Goal: Task Accomplishment & Management: Complete application form

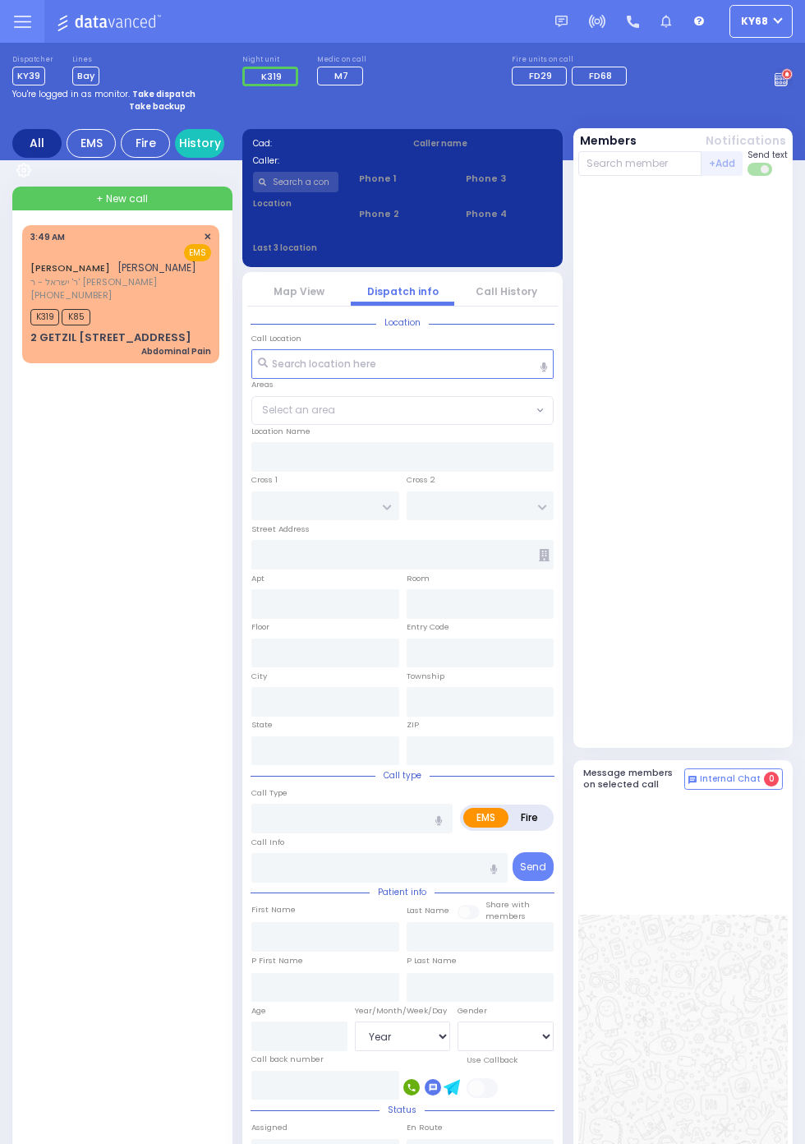
select select "Year"
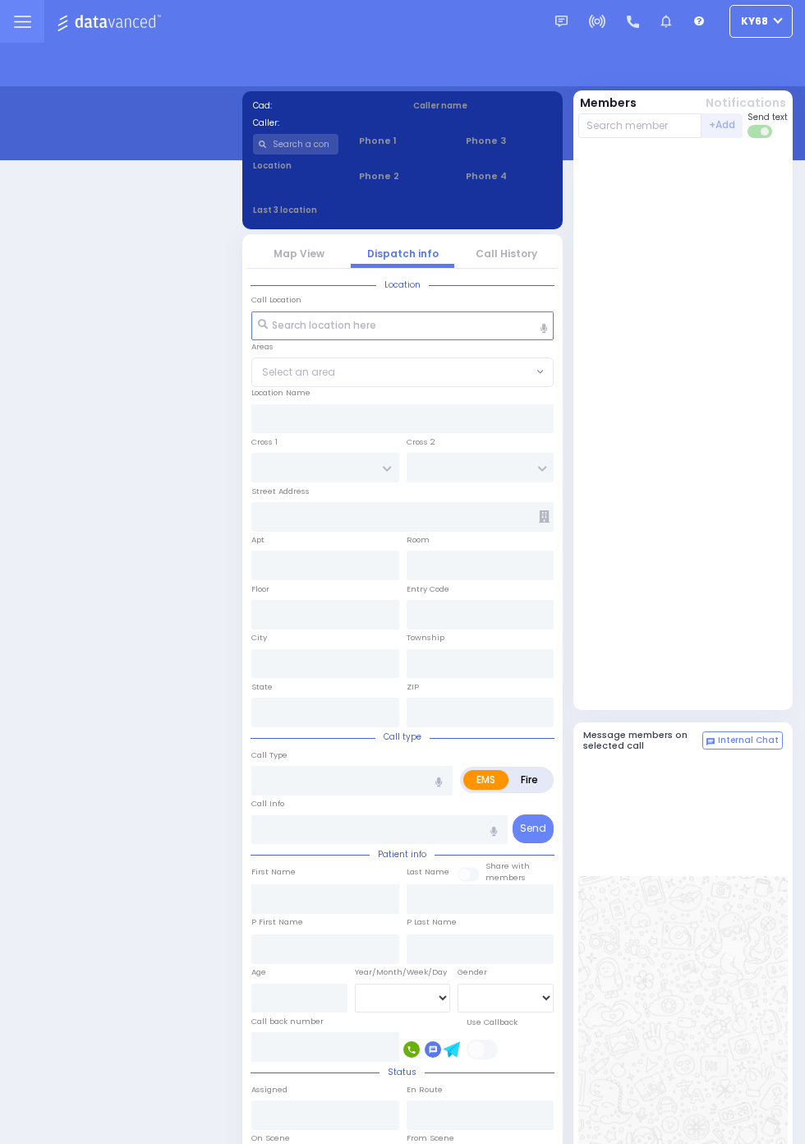
select select "12"
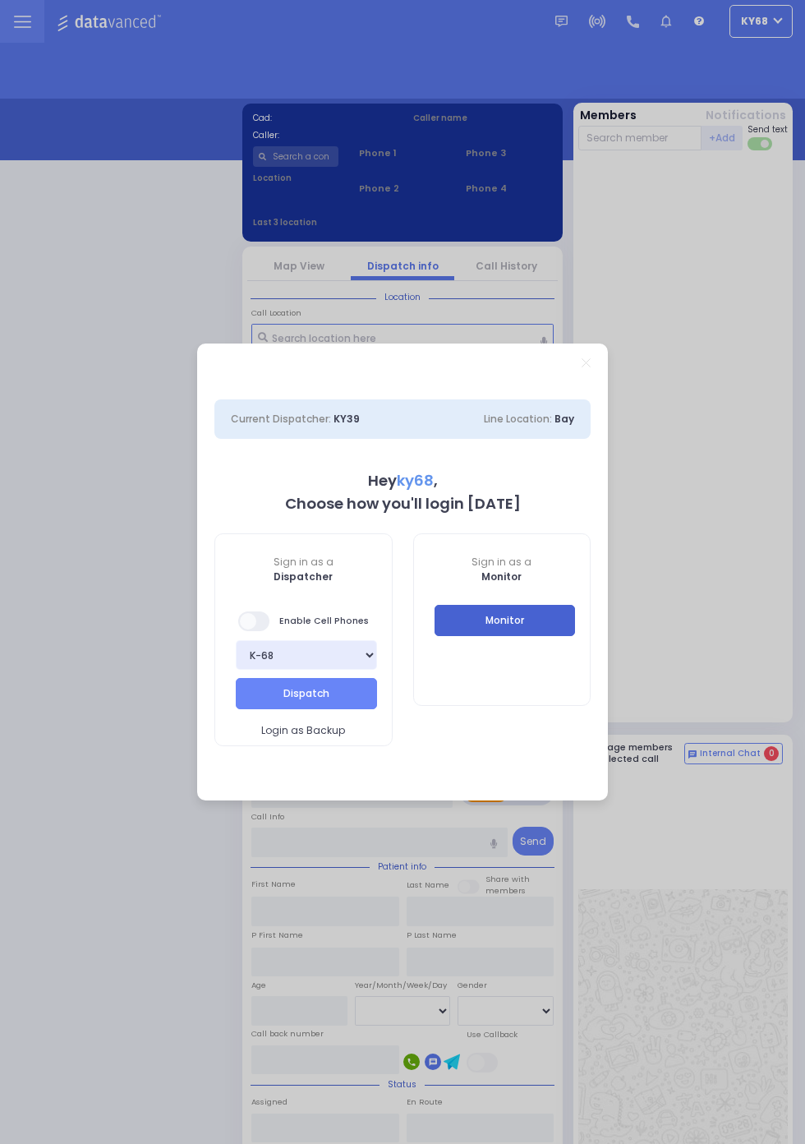
click at [576, 636] on button "Monitor" at bounding box center [505, 620] width 141 height 31
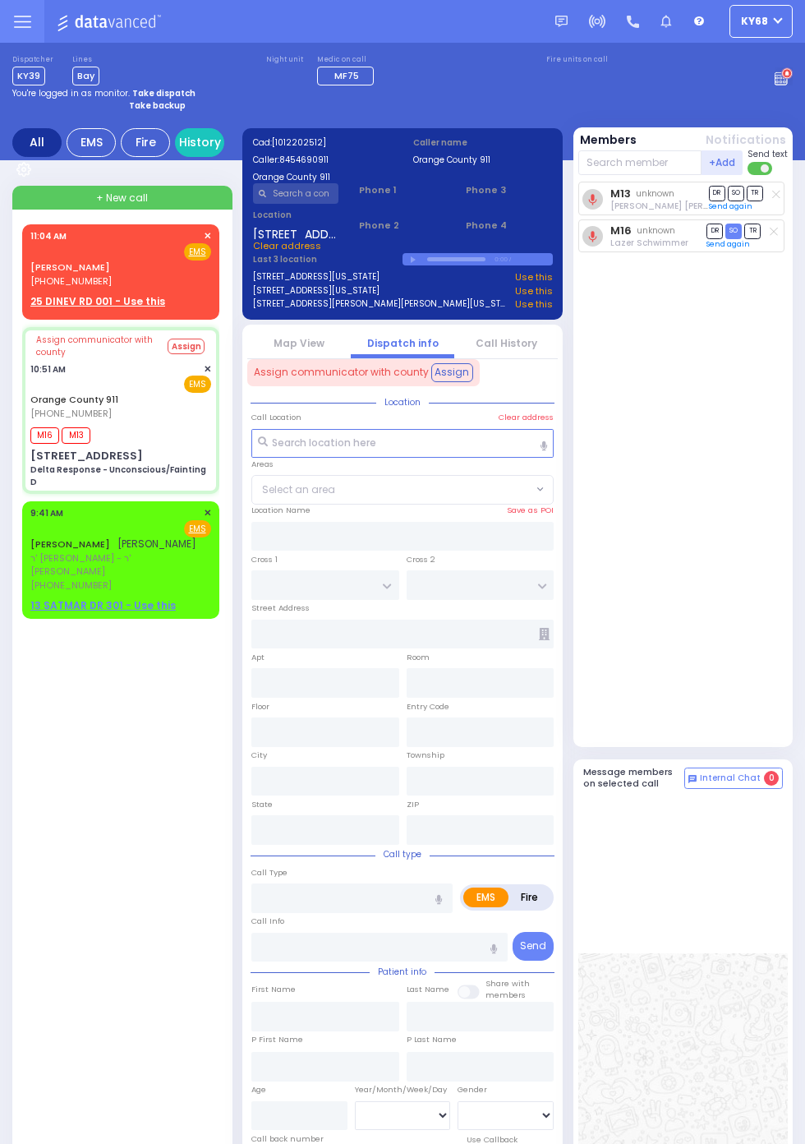
select select
type input "[STREET_ADDRESS]"
type input "Monroe"
type input "New York"
type input "10930"
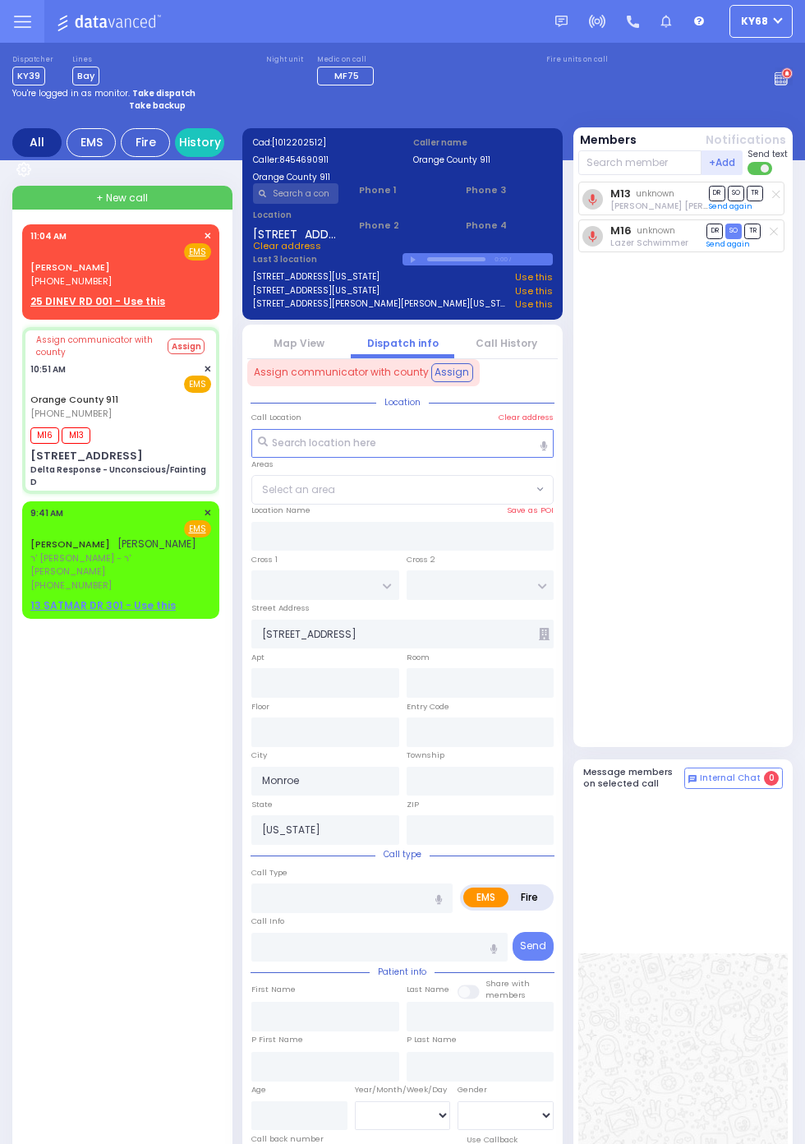
type input "Delta Response - Unconscious/Fainting D"
radio input "true"
type input "Nature: : Delta Response - Unconscious/Fainting D Address: : 448 St Rte 32, 109…"
type input "Unknown"
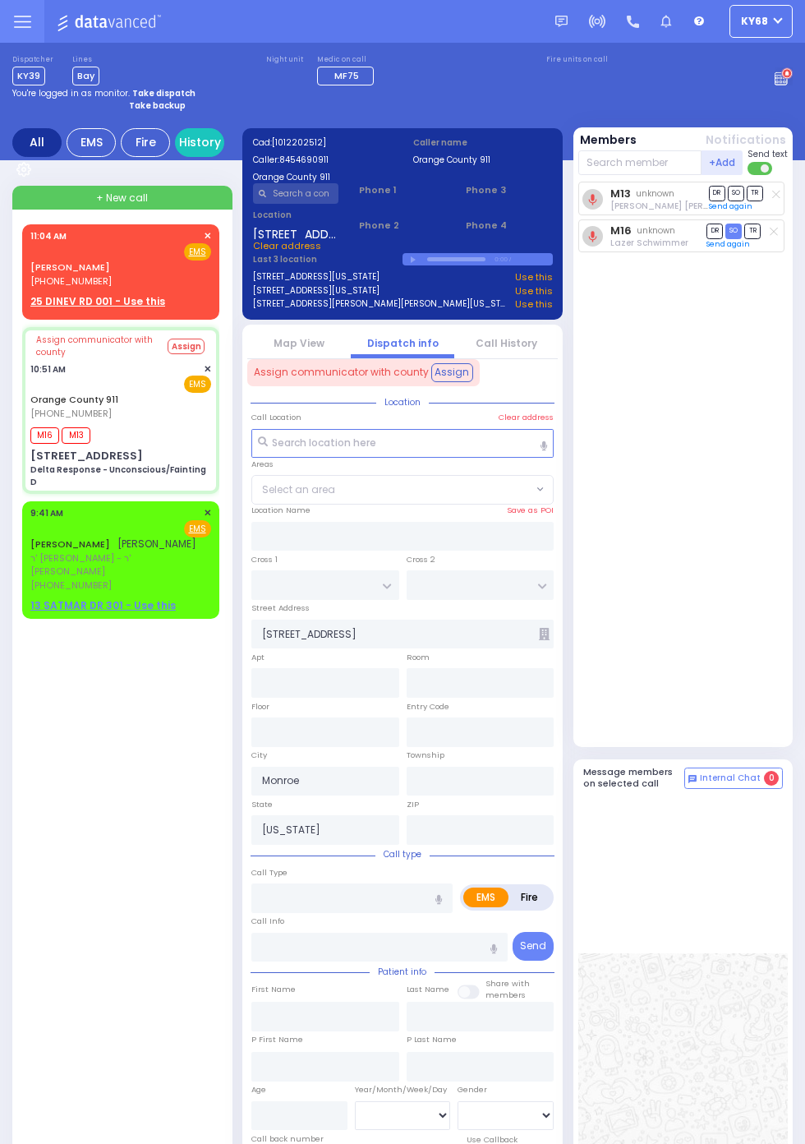
select select "Year"
select select "[DEMOGRAPHIC_DATA]"
type input "10:52"
type input "10:59"
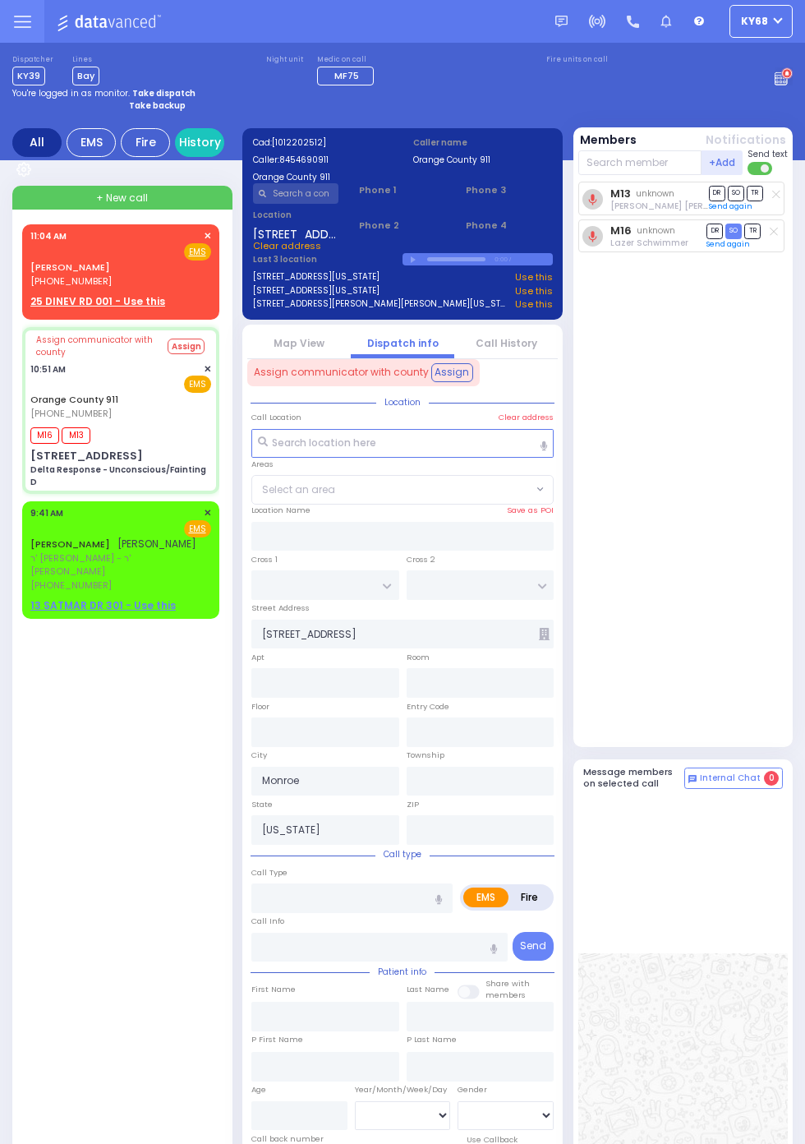
type input "11:15"
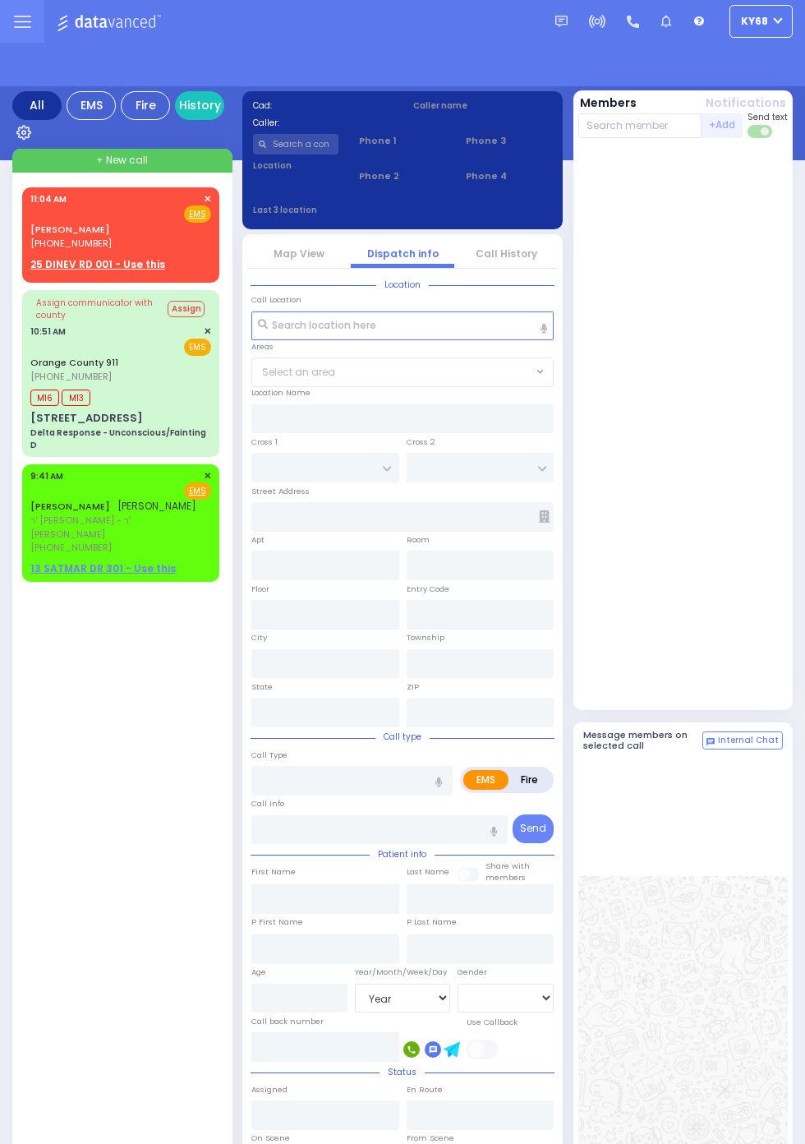
select select "Year"
select select "[DEMOGRAPHIC_DATA]"
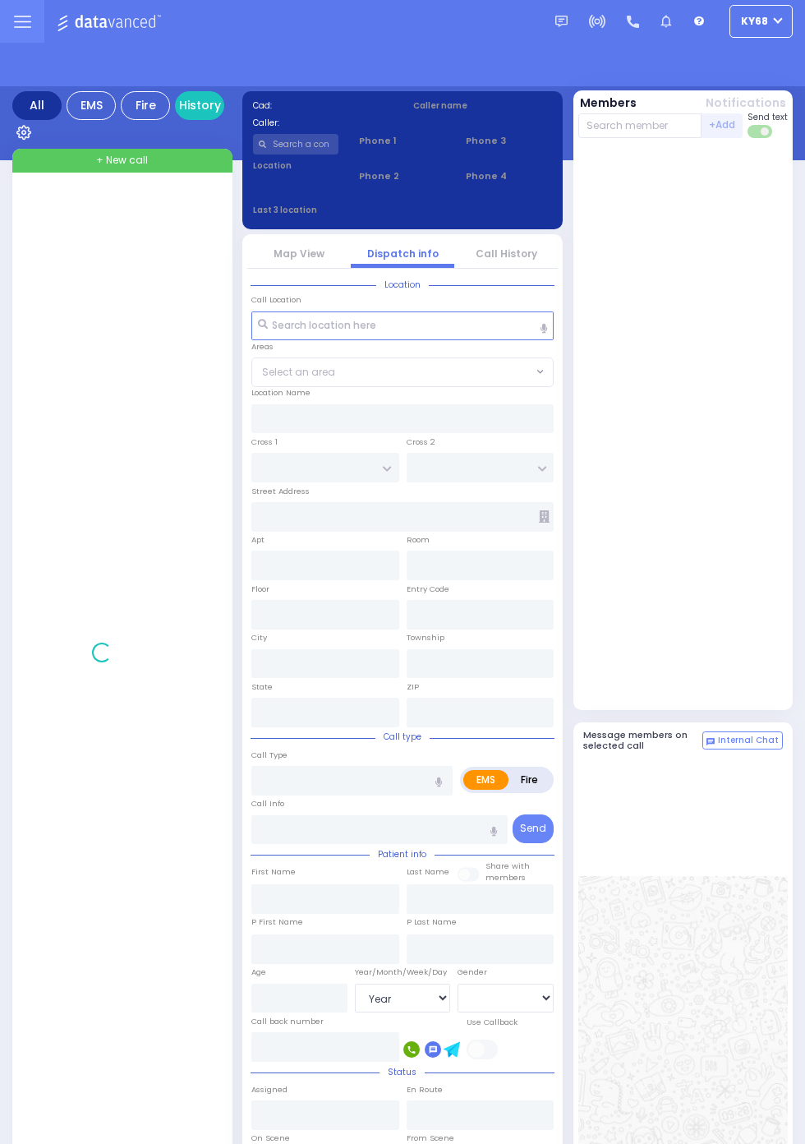
select select "Year"
select select "[DEMOGRAPHIC_DATA]"
